Goal: Information Seeking & Learning: Learn about a topic

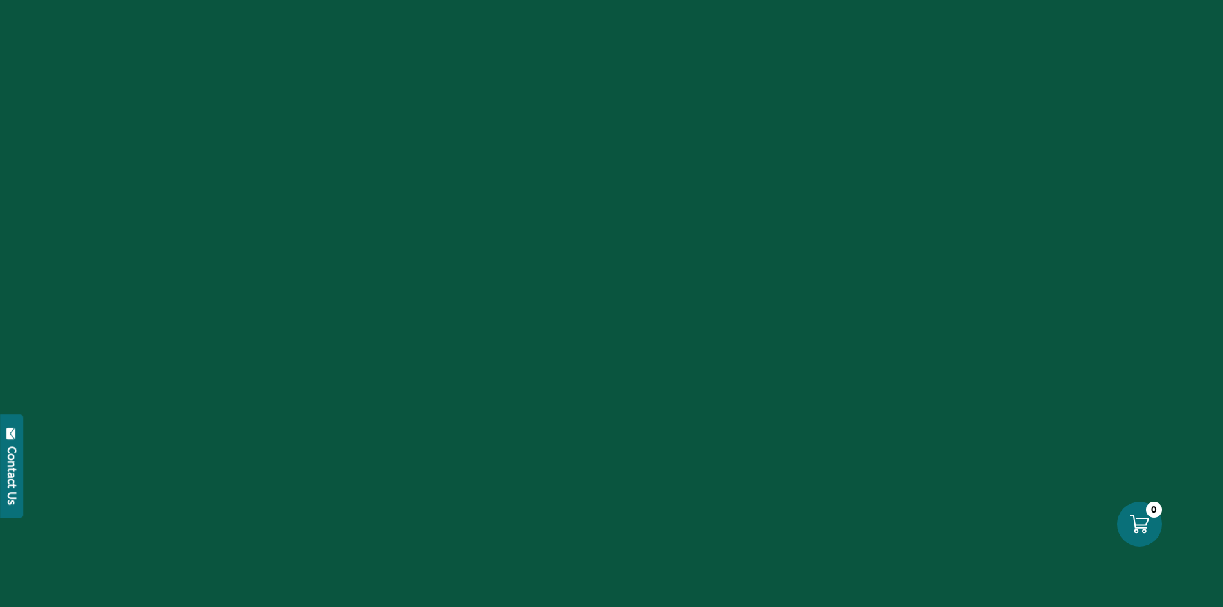
click at [614, 1] on div at bounding box center [611, 303] width 1223 height 607
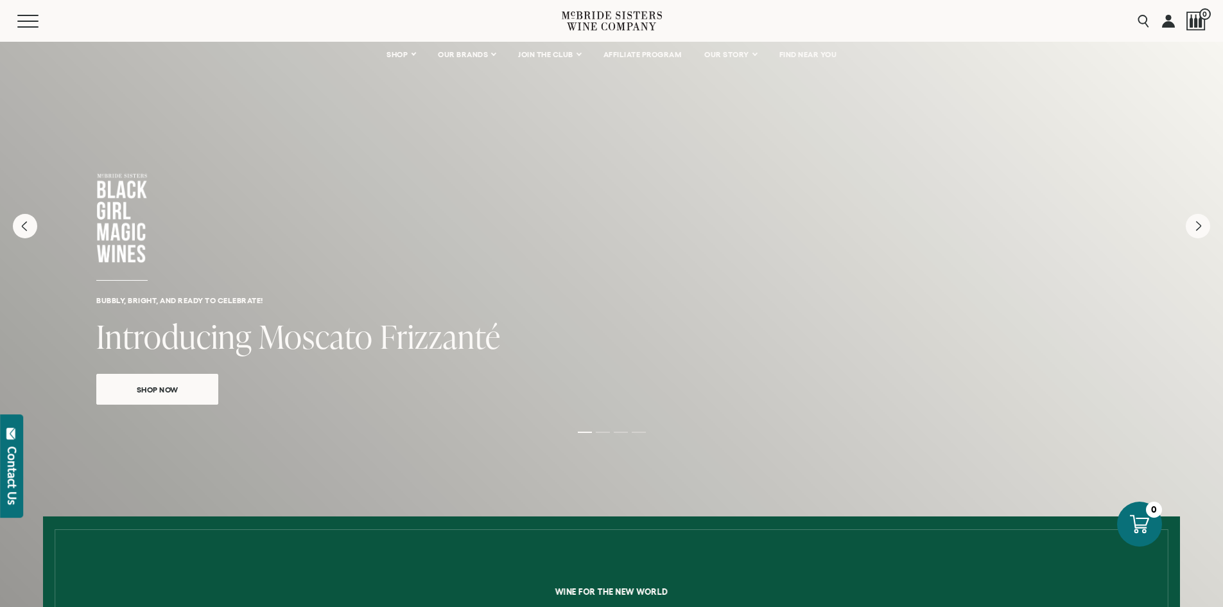
drag, startPoint x: 439, startPoint y: 484, endPoint x: 513, endPoint y: 53, distance: 436.9
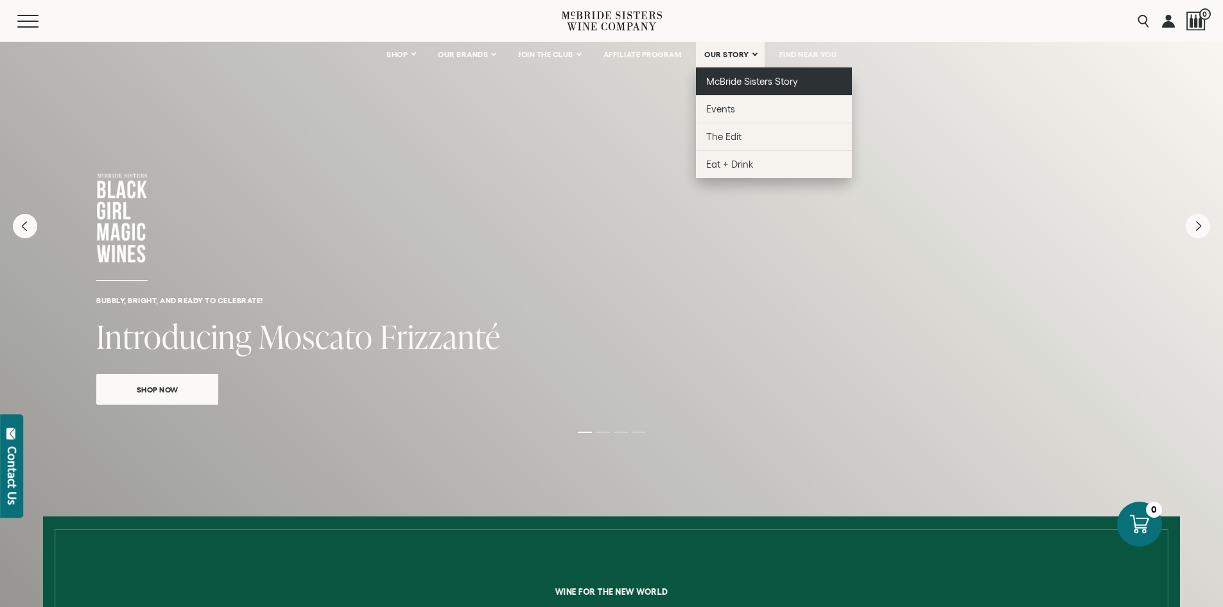
click at [720, 84] on span "McBride Sisters Story" at bounding box center [752, 81] width 92 height 11
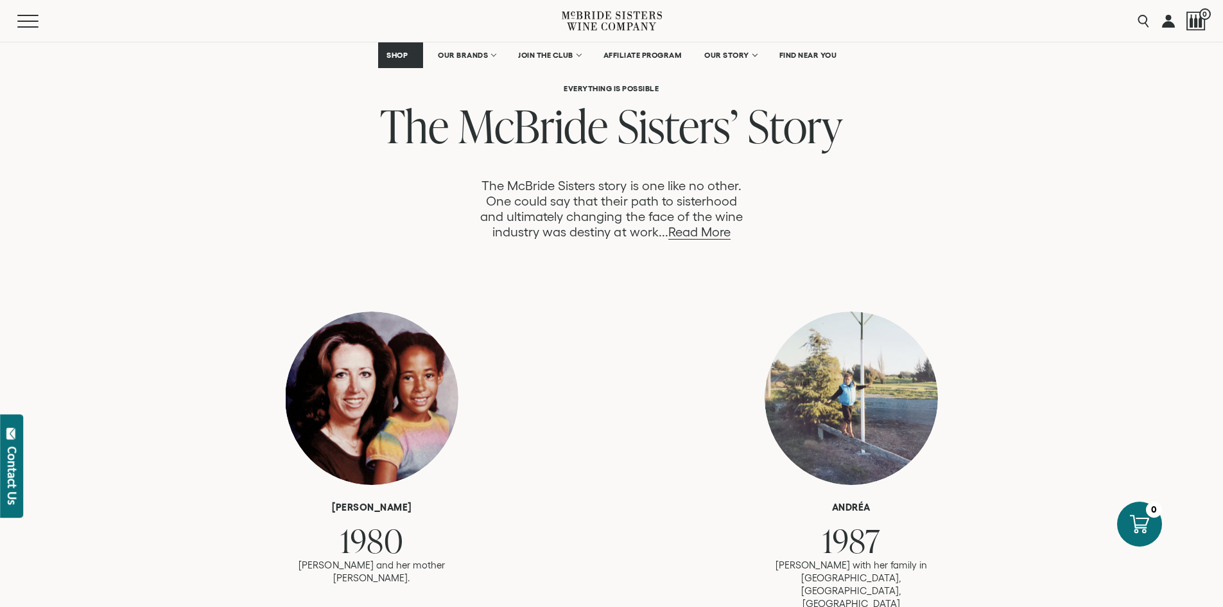
scroll to position [642, 0]
click at [703, 229] on link "Read More" at bounding box center [699, 233] width 62 height 15
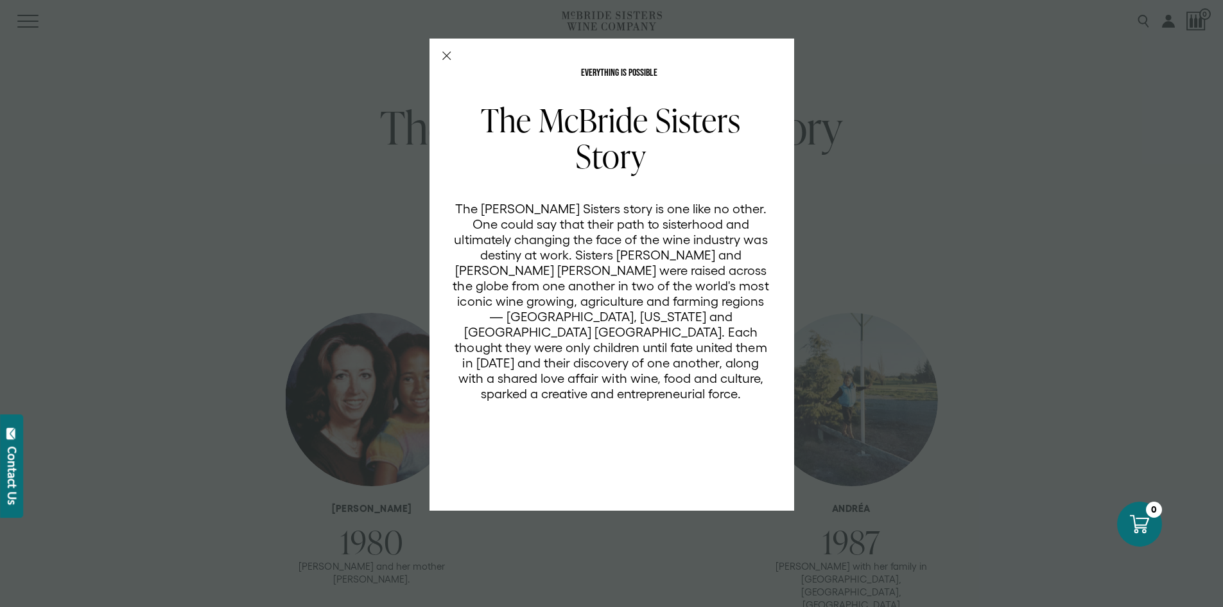
scroll to position [0, 0]
click at [891, 191] on div "EVERYTHING IS POSSIBLE The McBride Sisters Story The McBride Sisters story is o…" at bounding box center [611, 303] width 1223 height 607
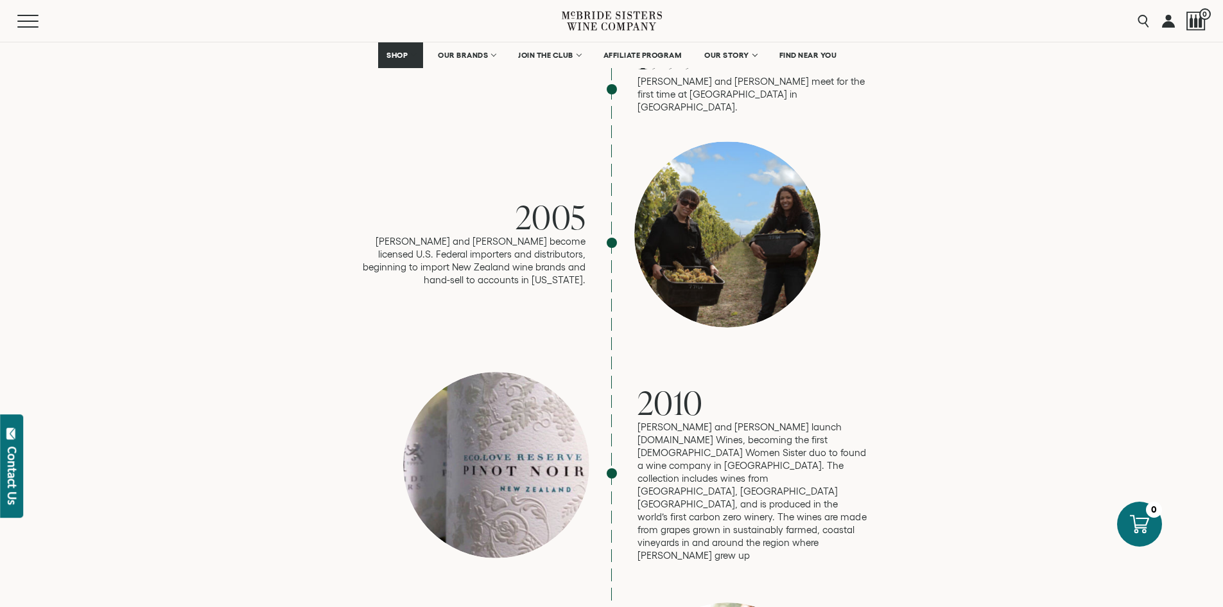
scroll to position [1476, 0]
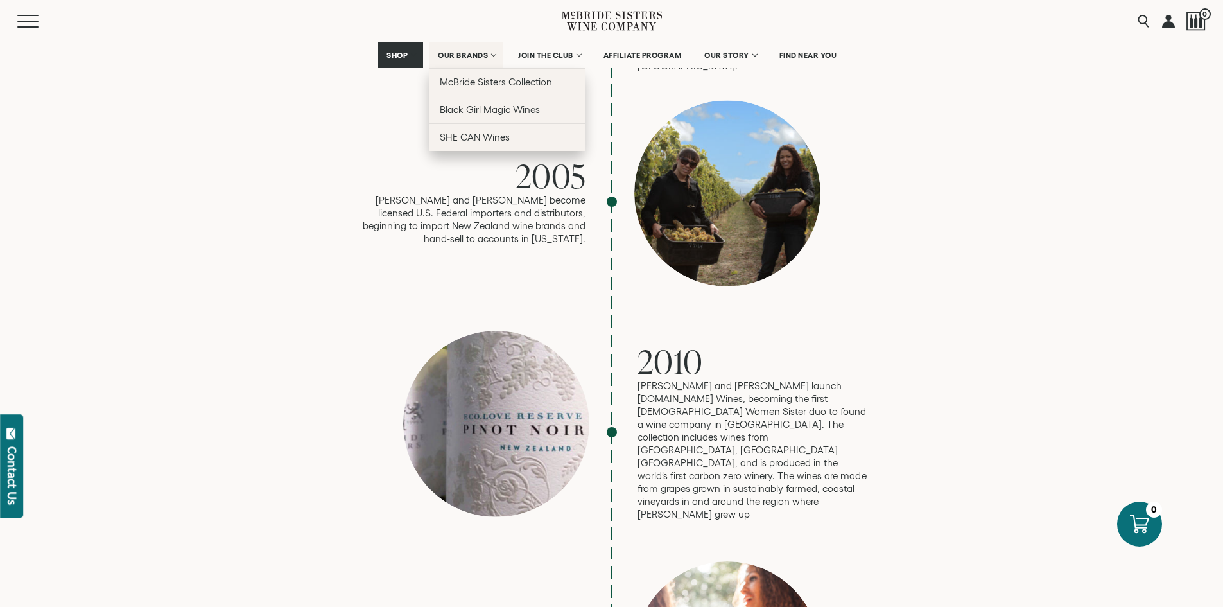
click at [456, 49] on link "OUR BRANDS" at bounding box center [466, 55] width 74 height 26
